Goal: Navigation & Orientation: Find specific page/section

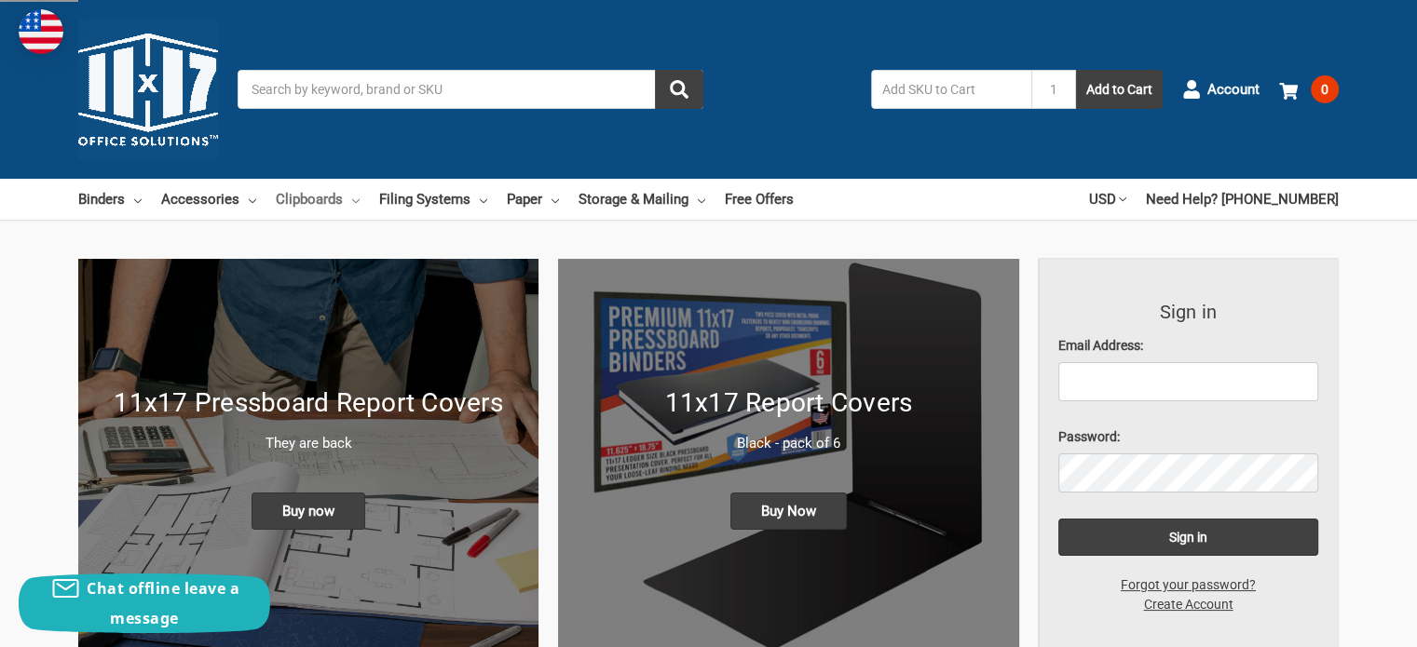
click at [305, 195] on link "Clipboards" at bounding box center [318, 199] width 84 height 41
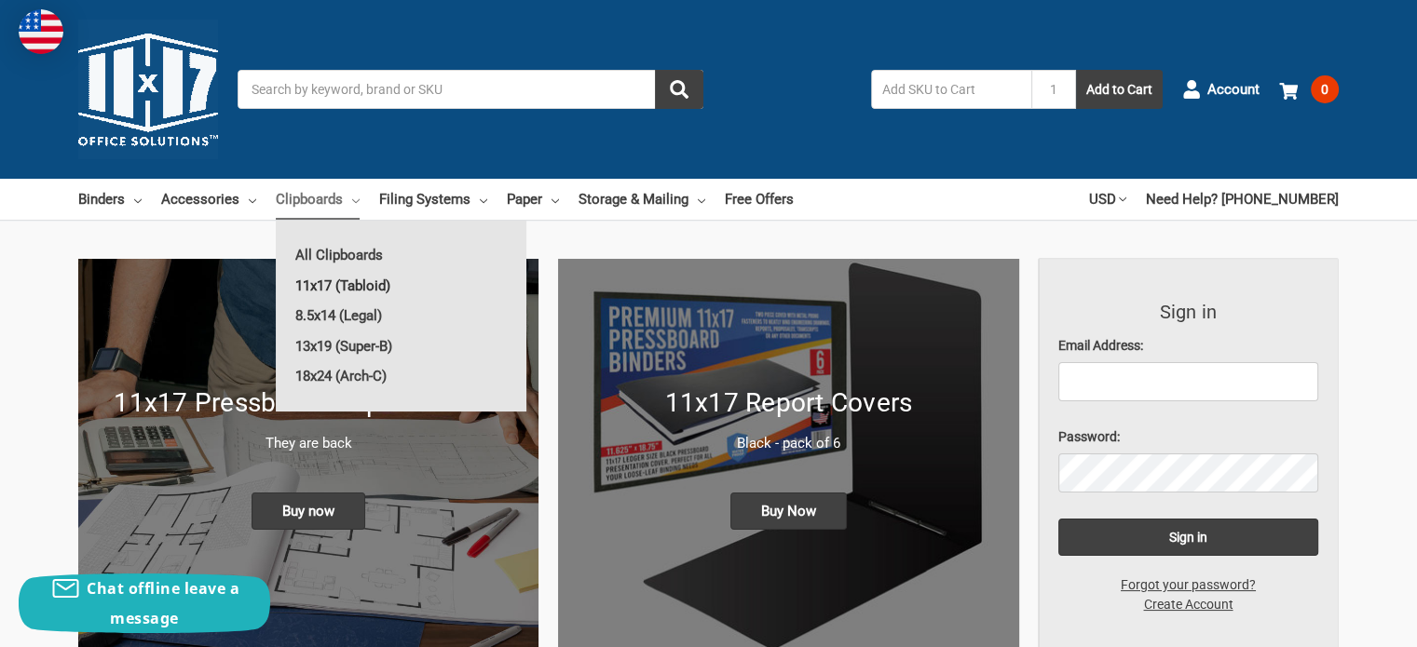
click at [315, 280] on link "11x17 (Tabloid)" at bounding box center [401, 286] width 251 height 30
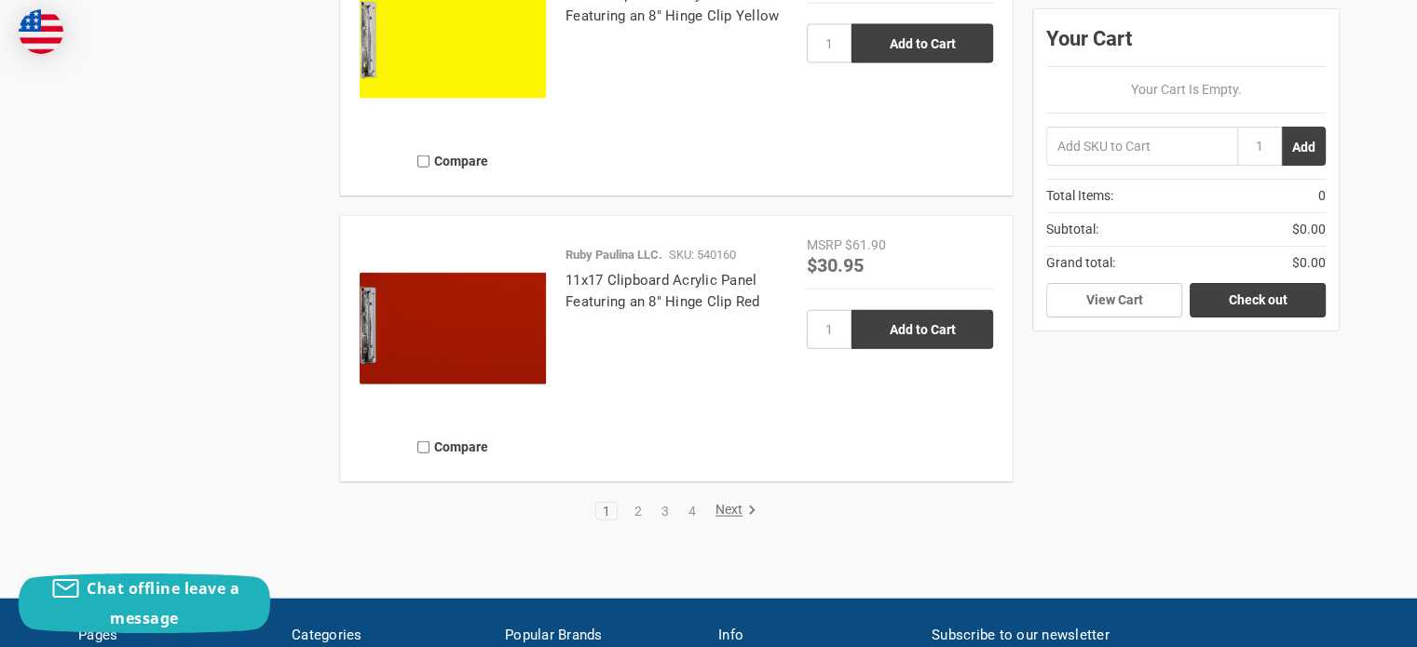
scroll to position [4318, 0]
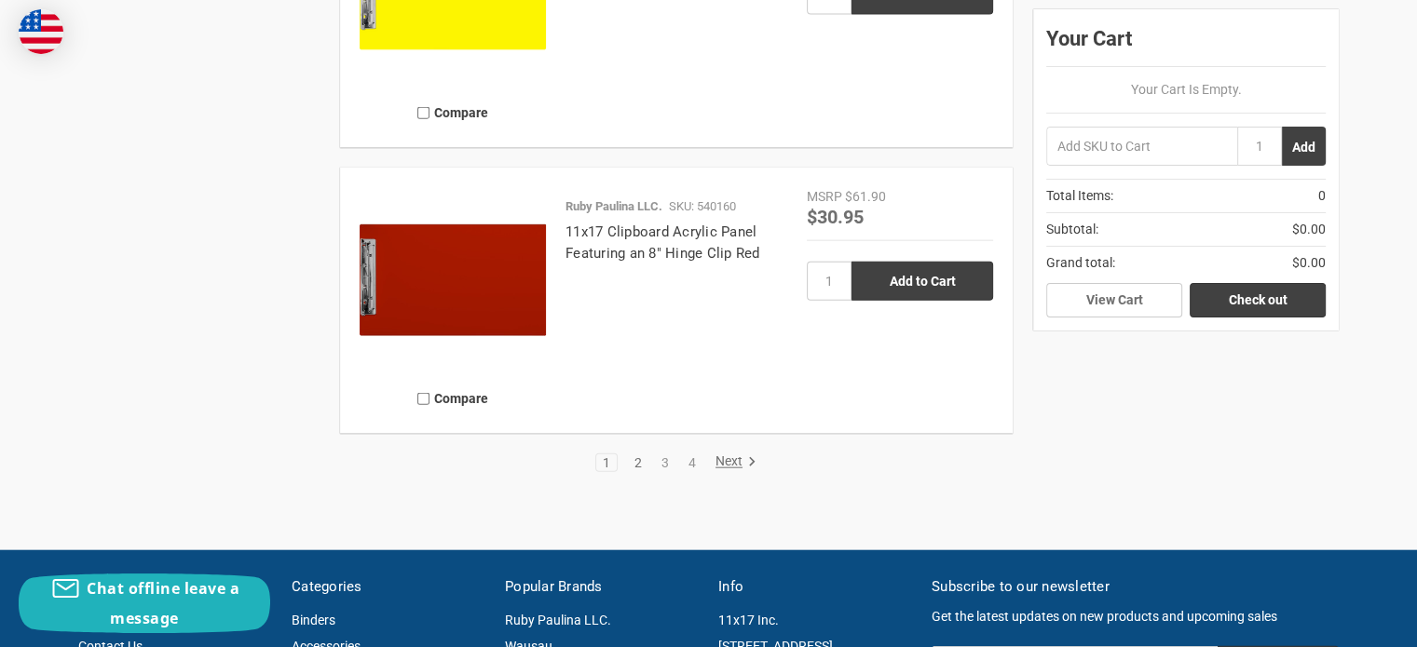
click at [637, 465] on link "2" at bounding box center [638, 462] width 20 height 13
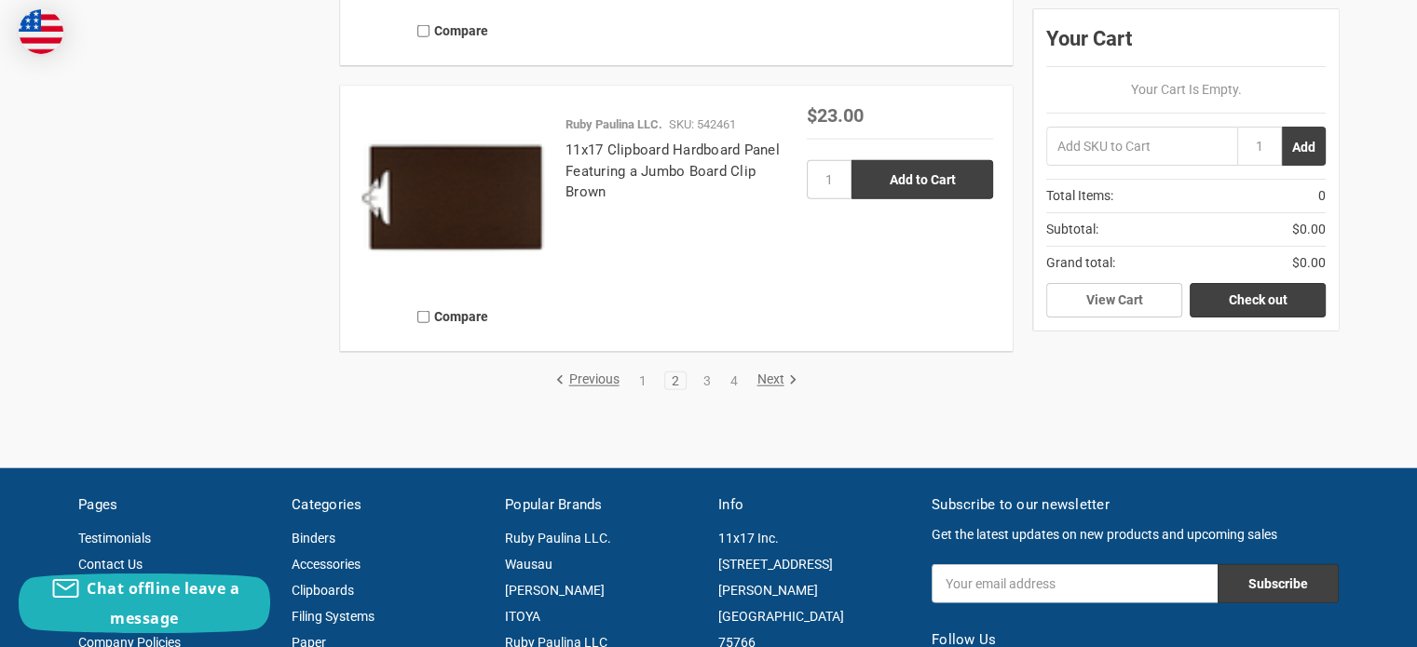
scroll to position [4386, 0]
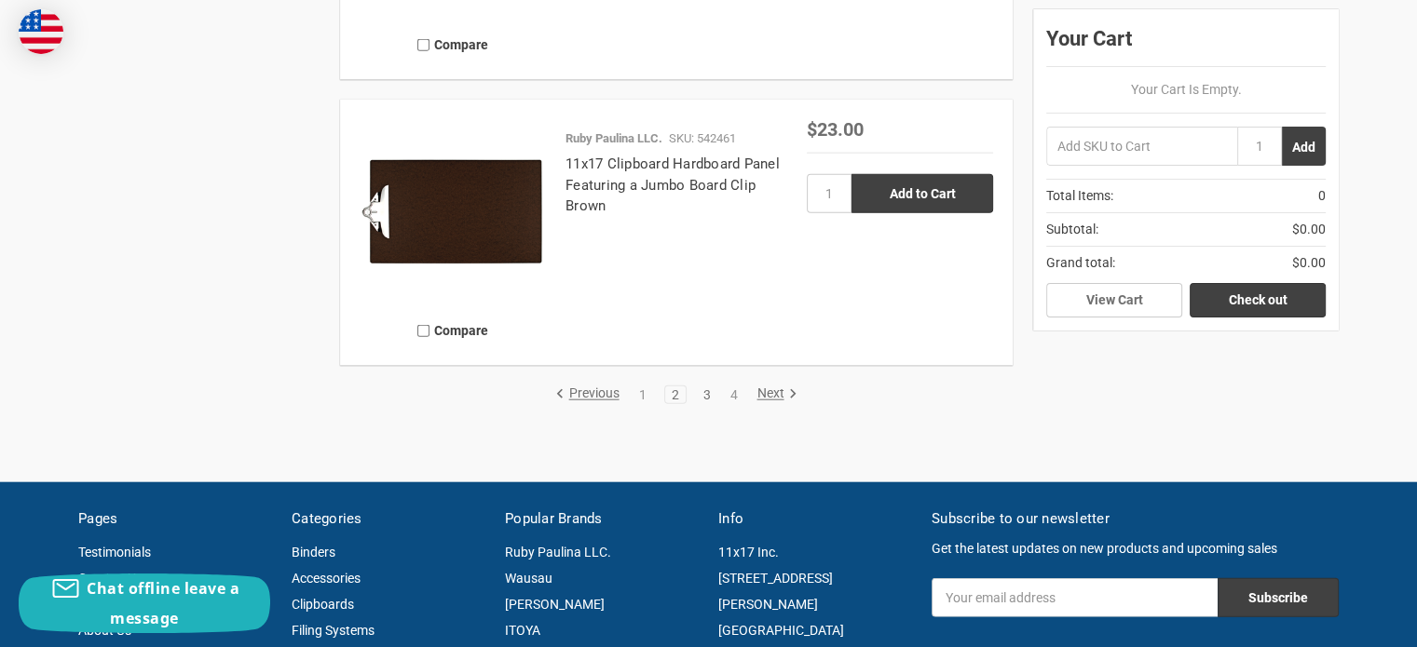
click at [706, 394] on link "3" at bounding box center [706, 394] width 20 height 13
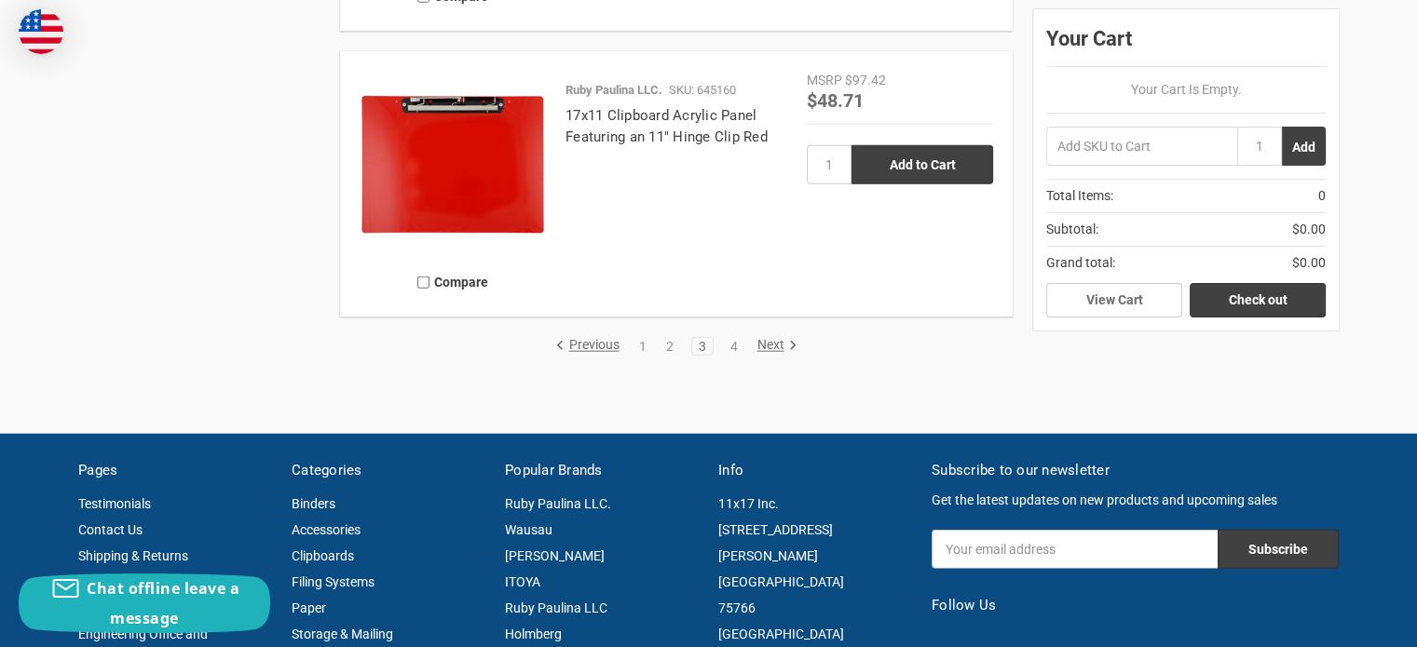
scroll to position [4428, 0]
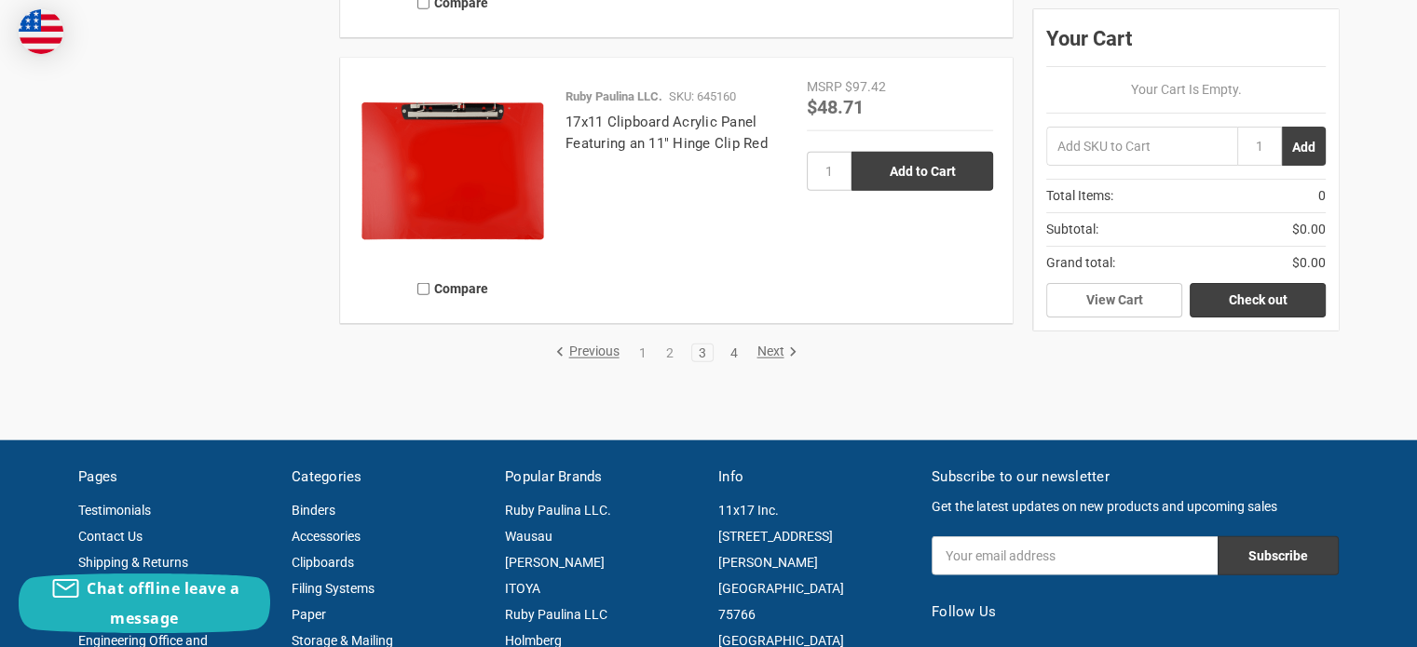
click at [736, 354] on link "4" at bounding box center [733, 353] width 20 height 13
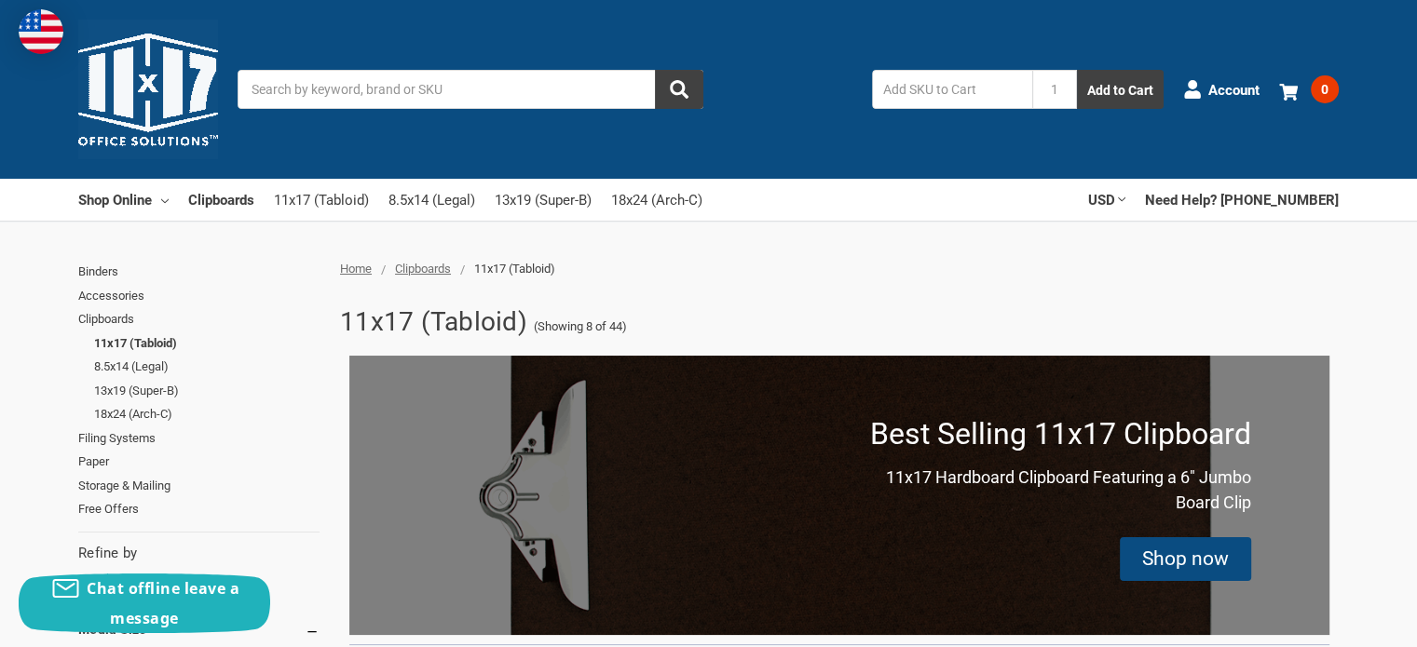
drag, startPoint x: 1405, startPoint y: 52, endPoint x: 1409, endPoint y: 115, distance: 62.6
click at [1409, 115] on div "Toggle menu Search 1 Add to Cart Account 0 Your Cart Your Cart Is Empty. Total …" at bounding box center [708, 89] width 1417 height 179
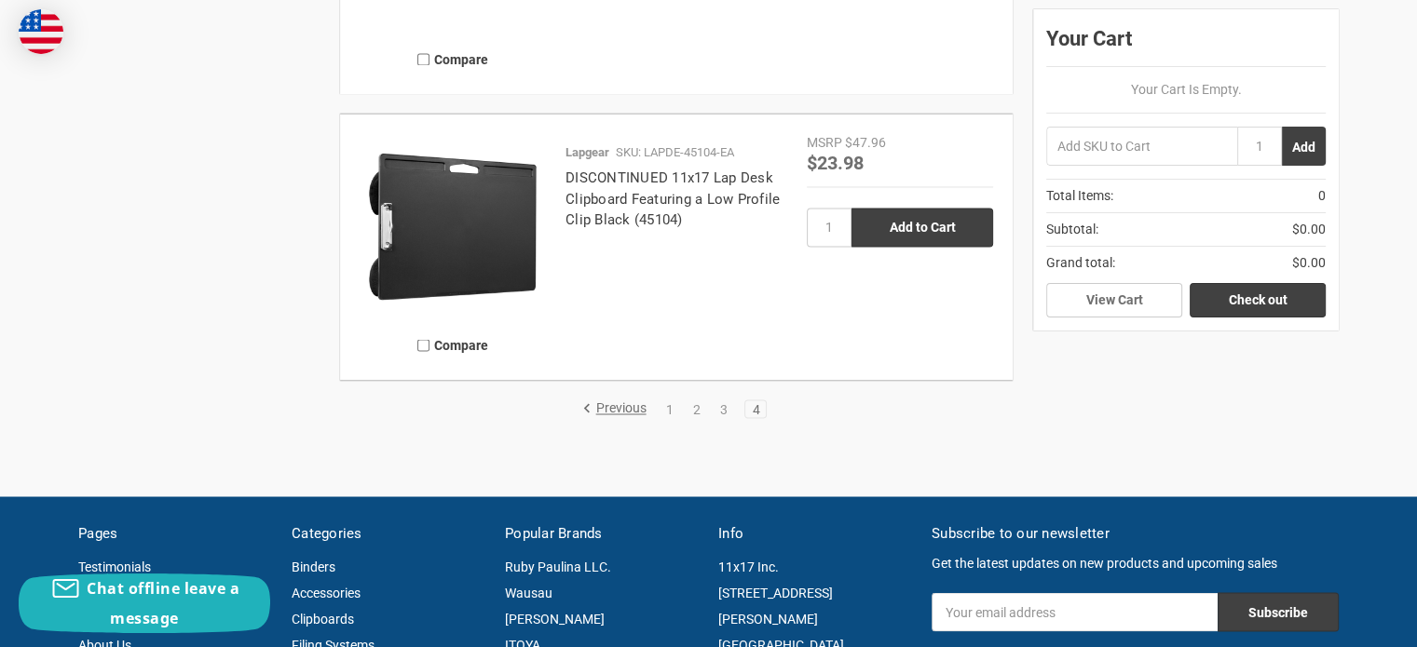
scroll to position [3255, 0]
